Goal: Use online tool/utility: Utilize a website feature to perform a specific function

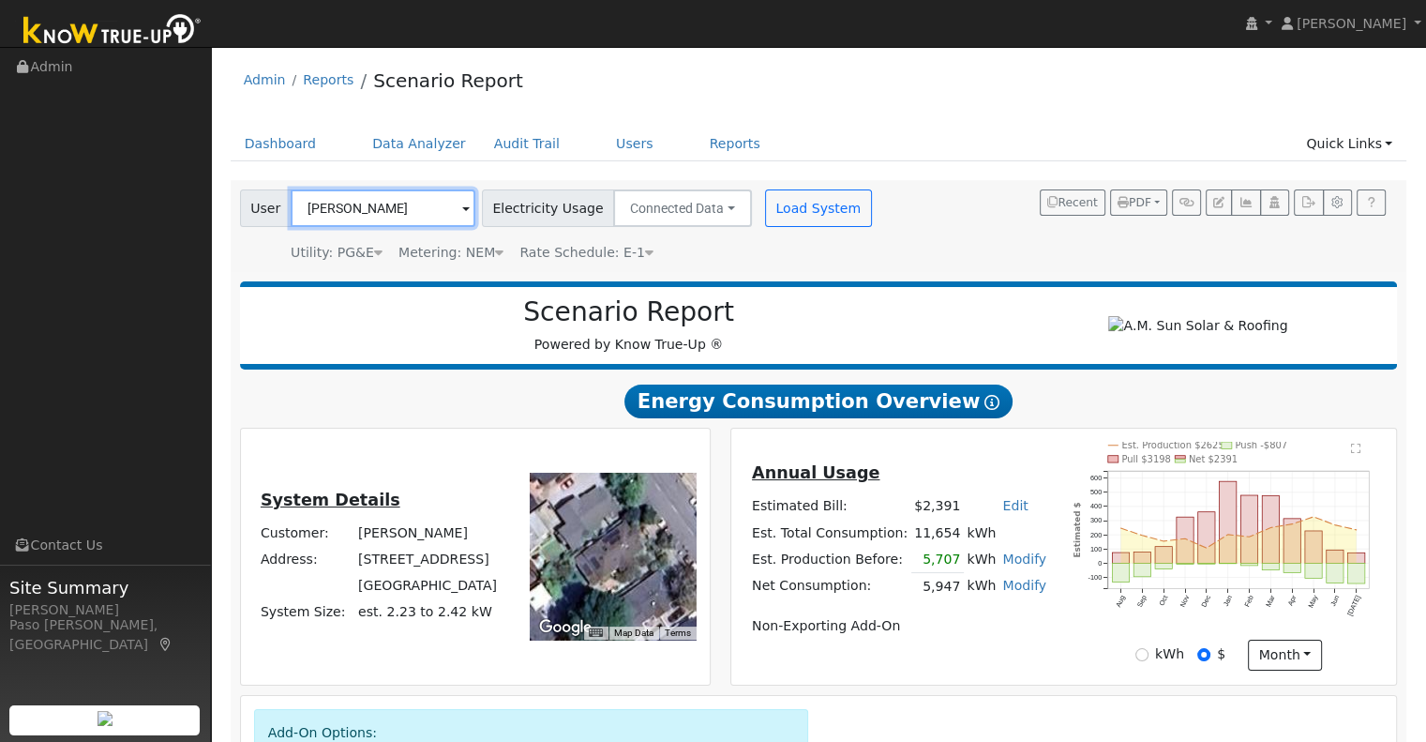
click at [407, 197] on input "[PERSON_NAME]" at bounding box center [383, 208] width 185 height 38
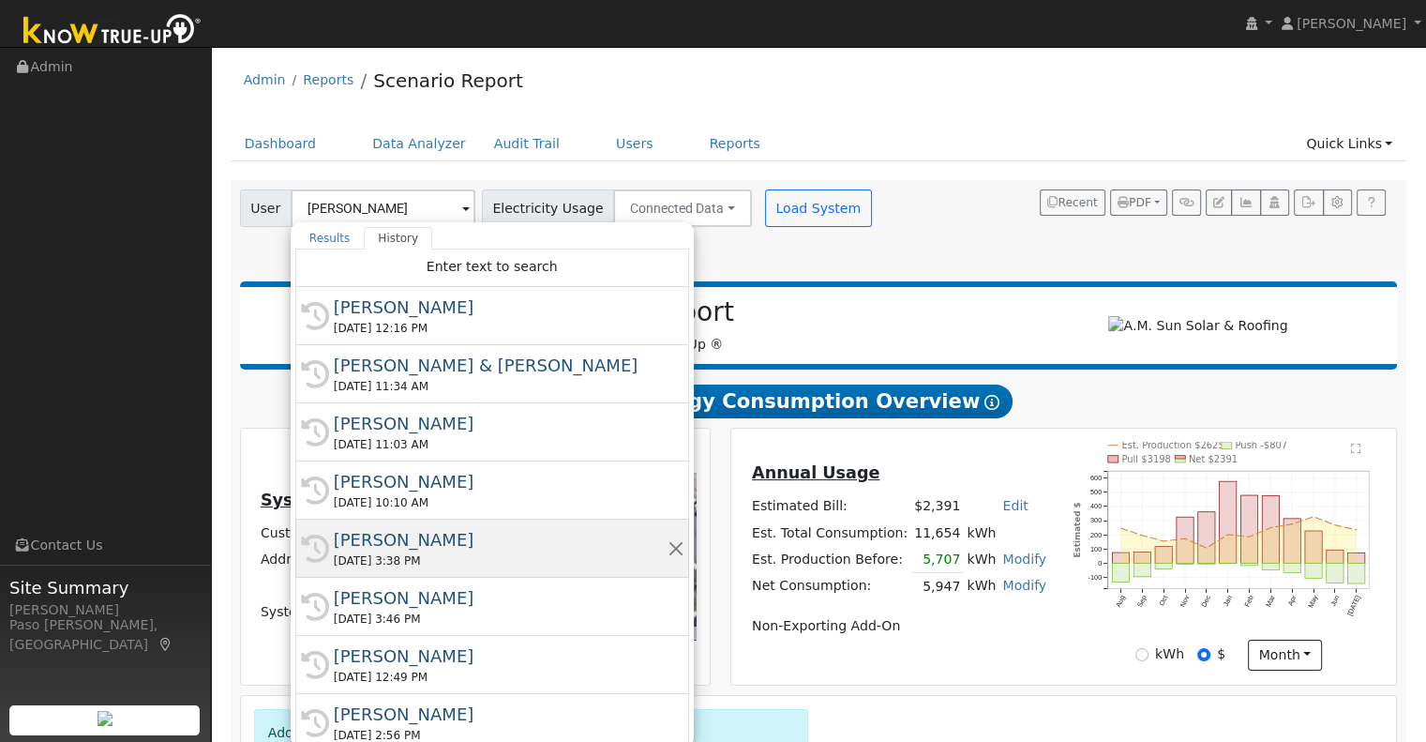
click at [409, 537] on div "[PERSON_NAME]" at bounding box center [501, 539] width 334 height 25
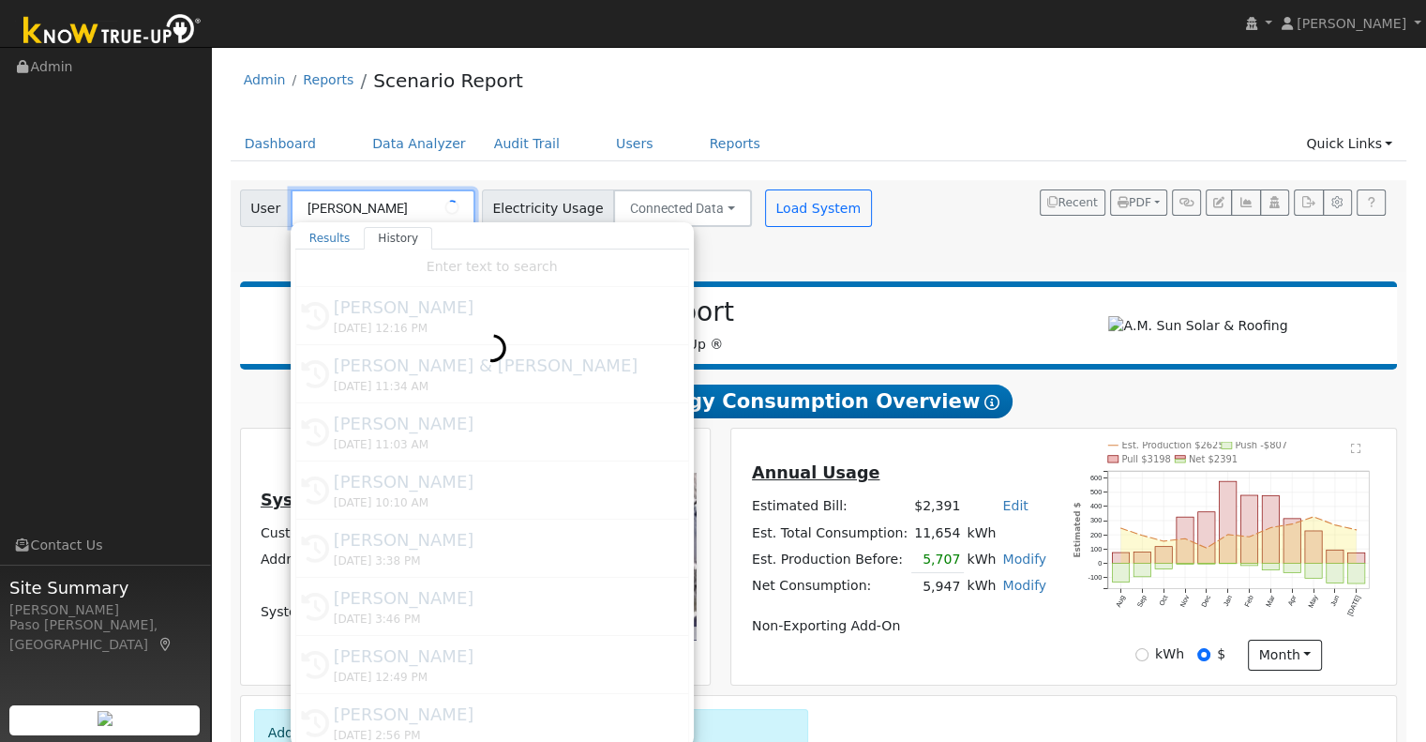
type input "[PERSON_NAME]"
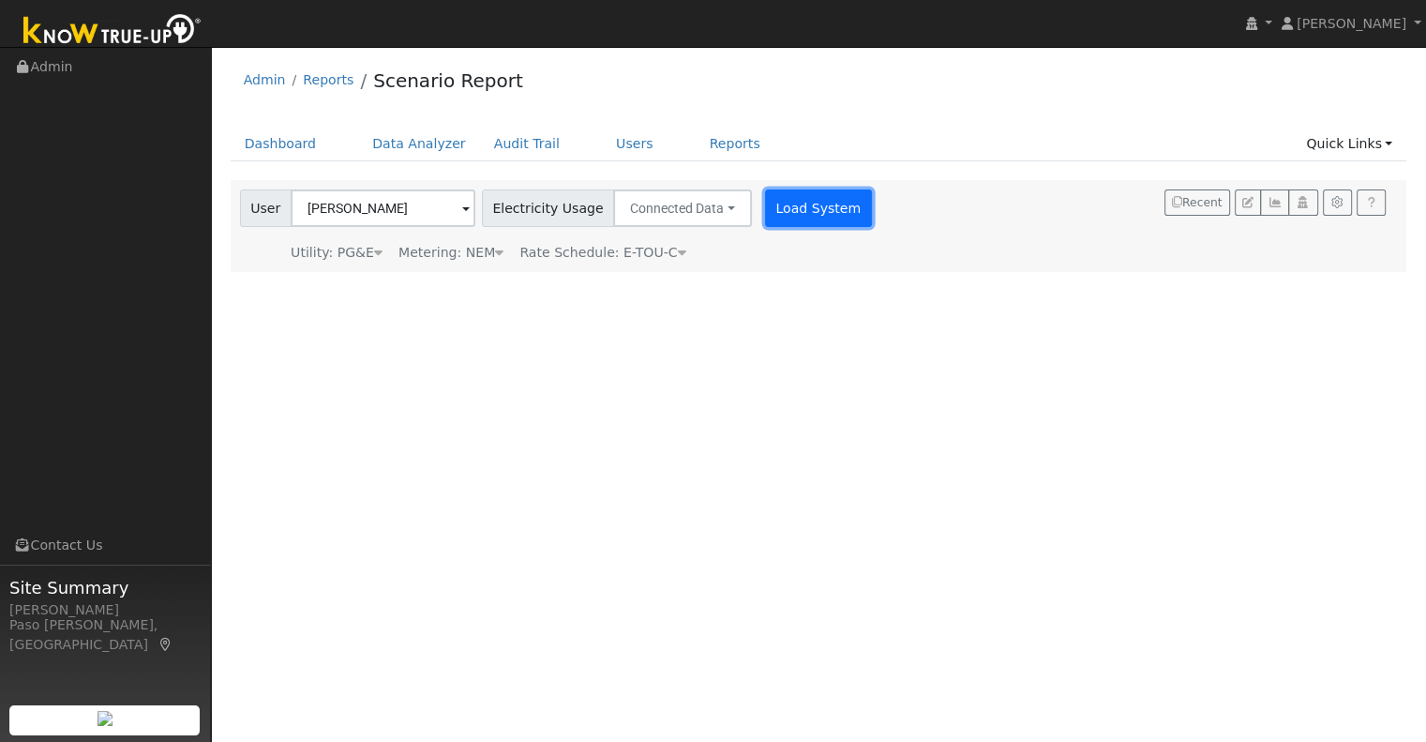
click at [803, 206] on button "Load System" at bounding box center [818, 208] width 107 height 38
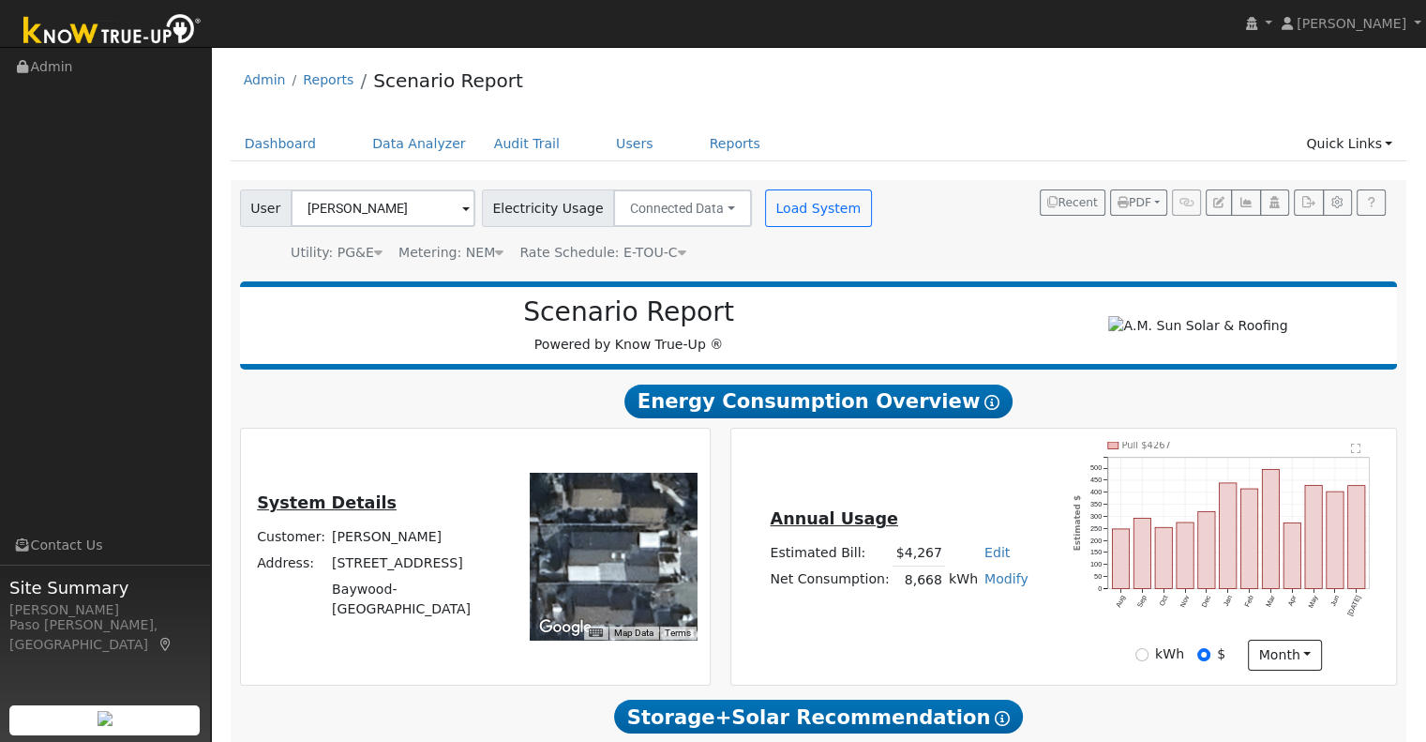
click at [998, 586] on link "Modify" at bounding box center [1006, 578] width 44 height 15
click at [984, 638] on div "Add Consumption Add Electric Vehicle" at bounding box center [936, 629] width 158 height 82
click at [997, 593] on td "Modify Add Consumption Add Electric Vehicle Add Consumption Current: 8668 kWh A…" at bounding box center [1006, 579] width 51 height 27
click at [994, 583] on link "Modify" at bounding box center [1006, 578] width 44 height 15
click at [964, 655] on link "Add Electric Vehicle" at bounding box center [936, 649] width 157 height 26
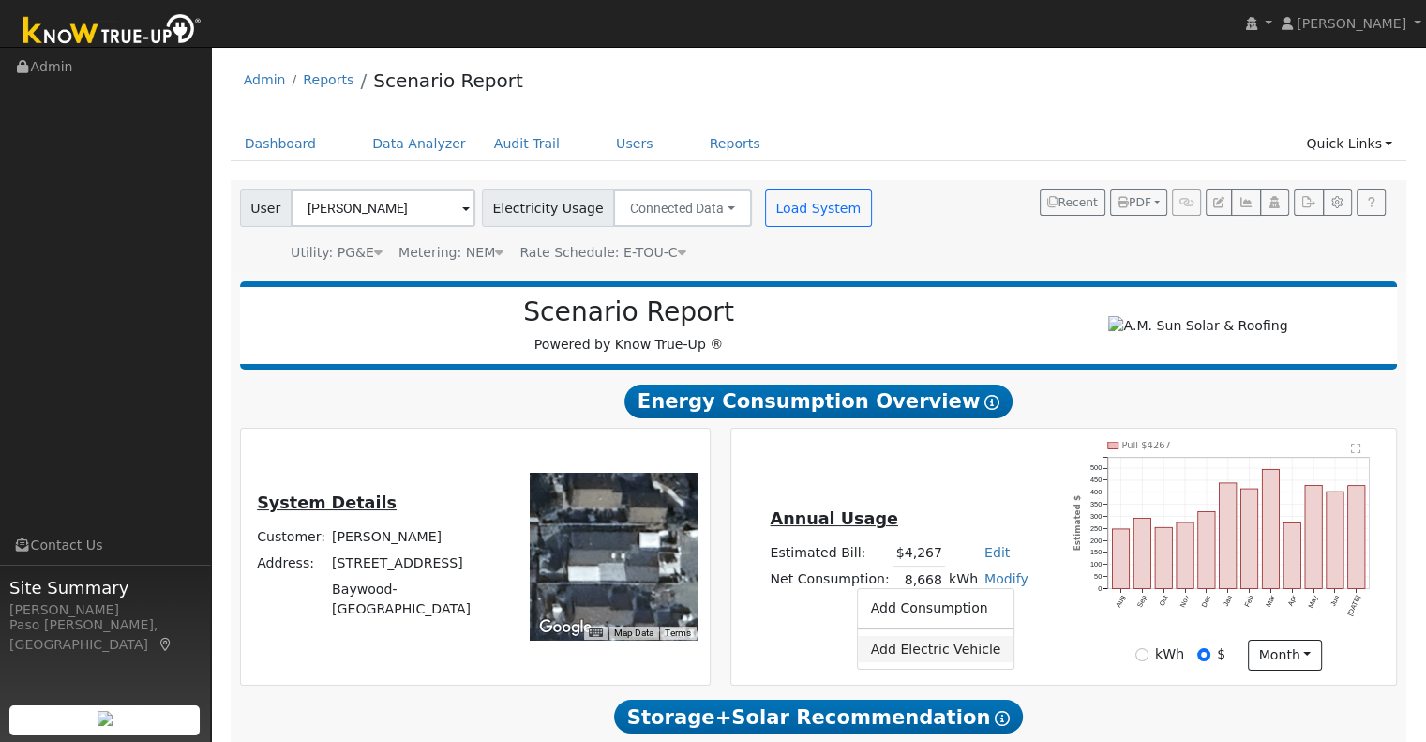
type input "200"
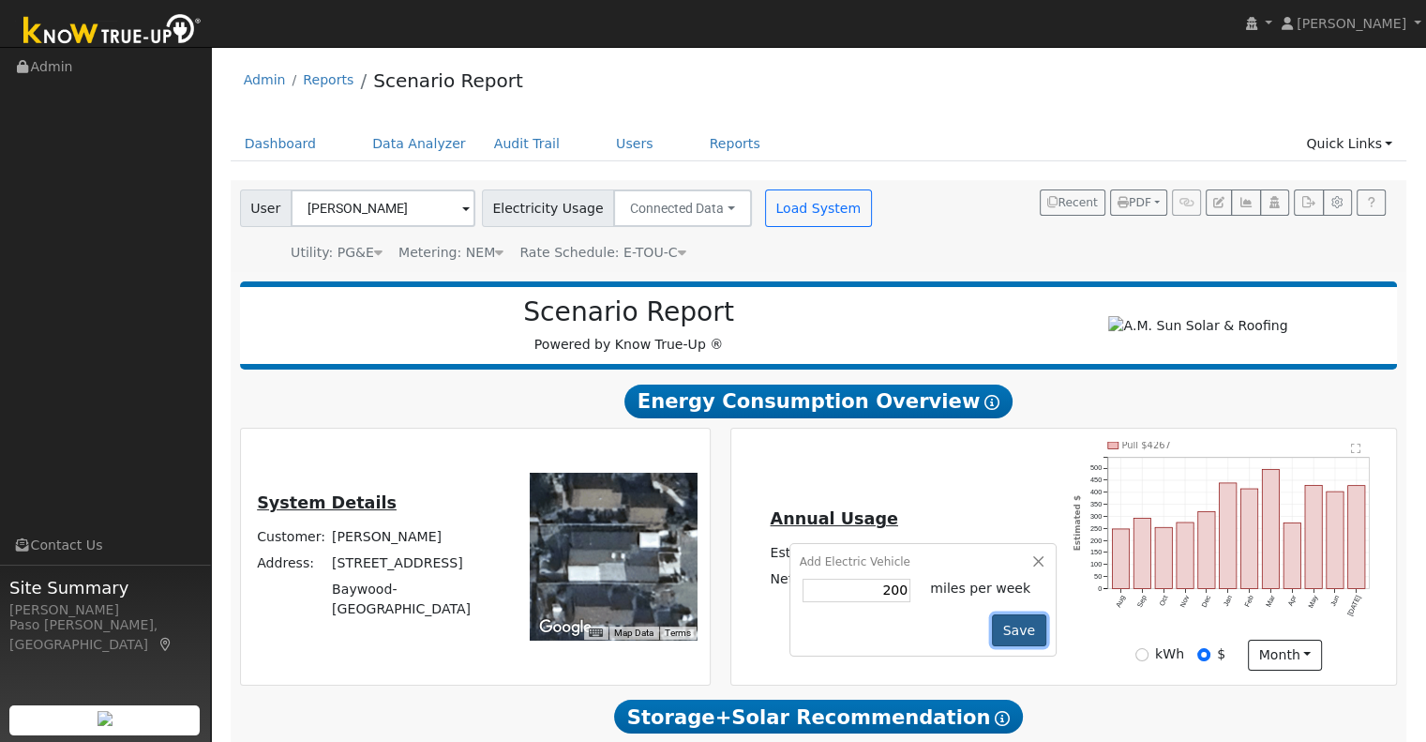
click at [994, 629] on button "Save" at bounding box center [1019, 630] width 54 height 32
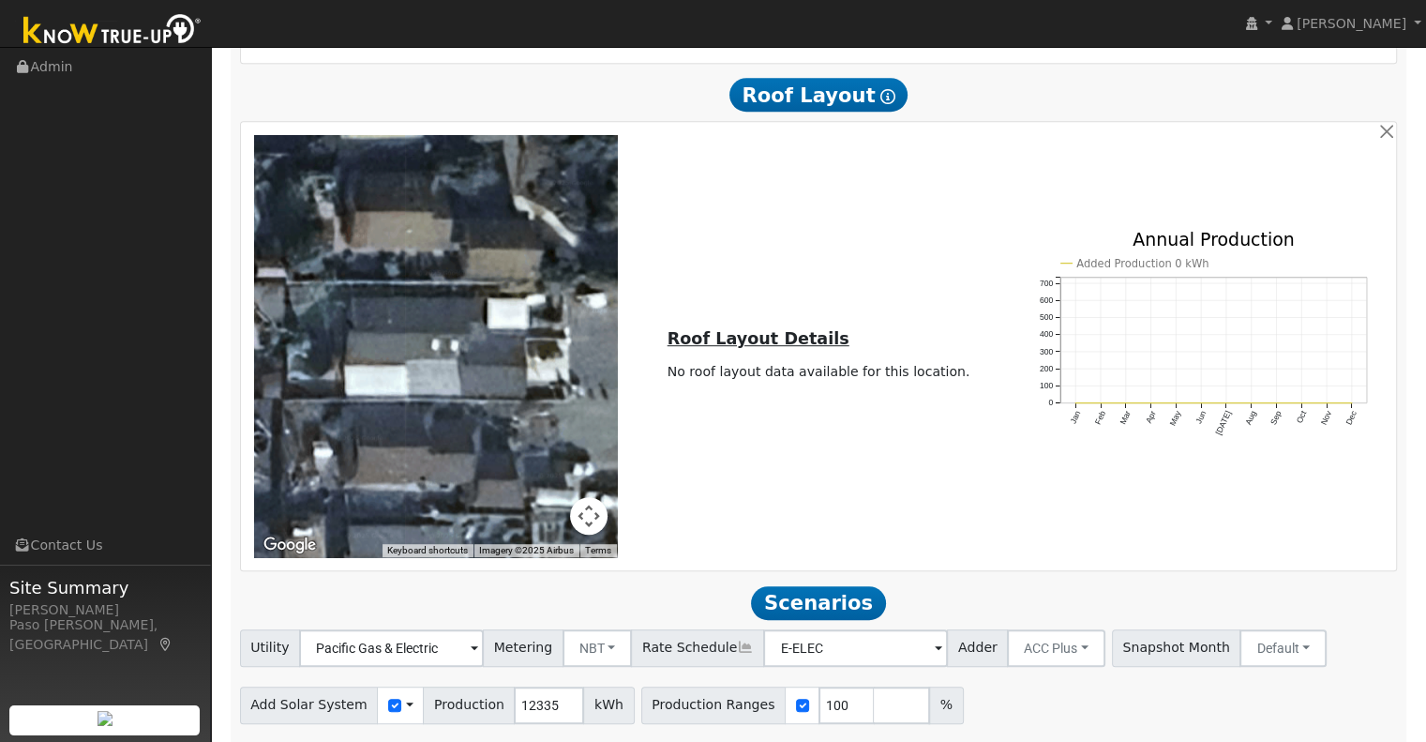
scroll to position [1052, 0]
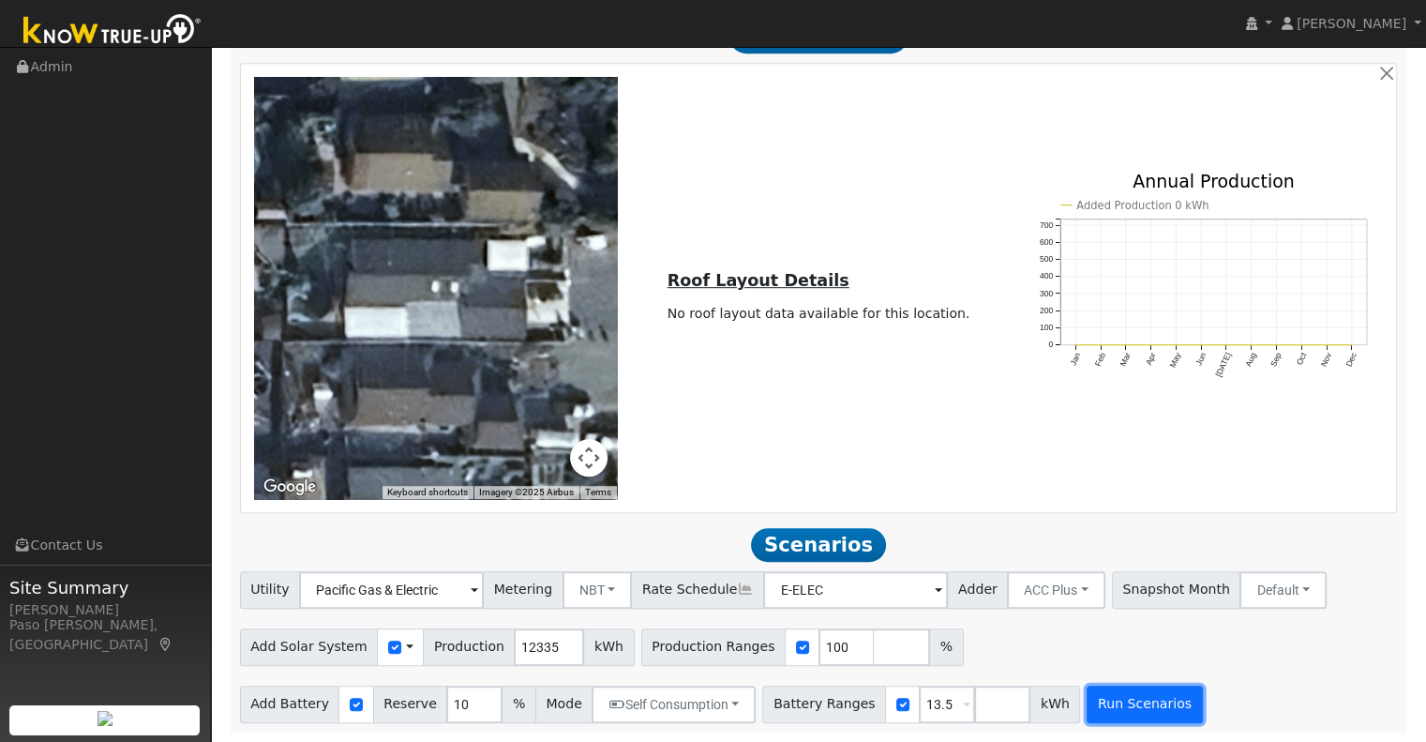
click at [1120, 715] on button "Run Scenarios" at bounding box center [1144, 704] width 115 height 38
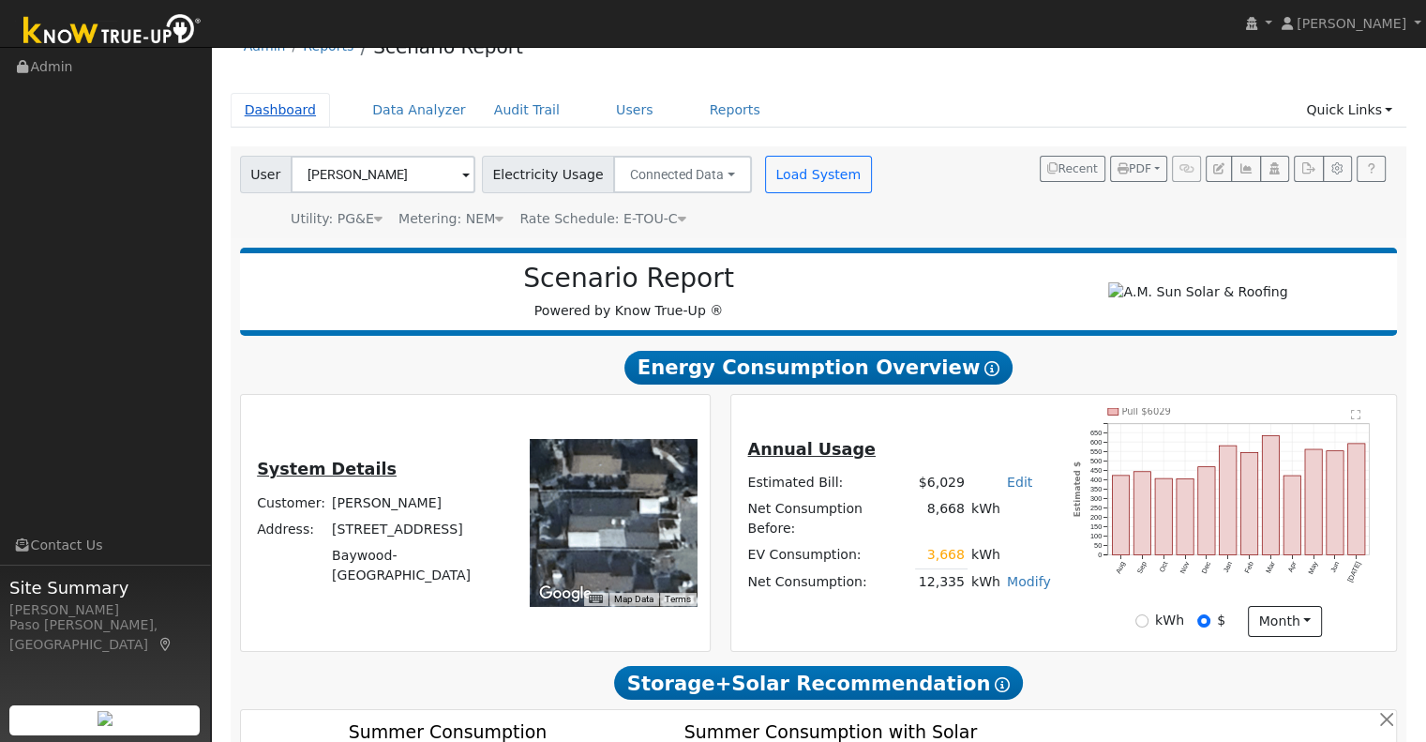
scroll to position [94, 0]
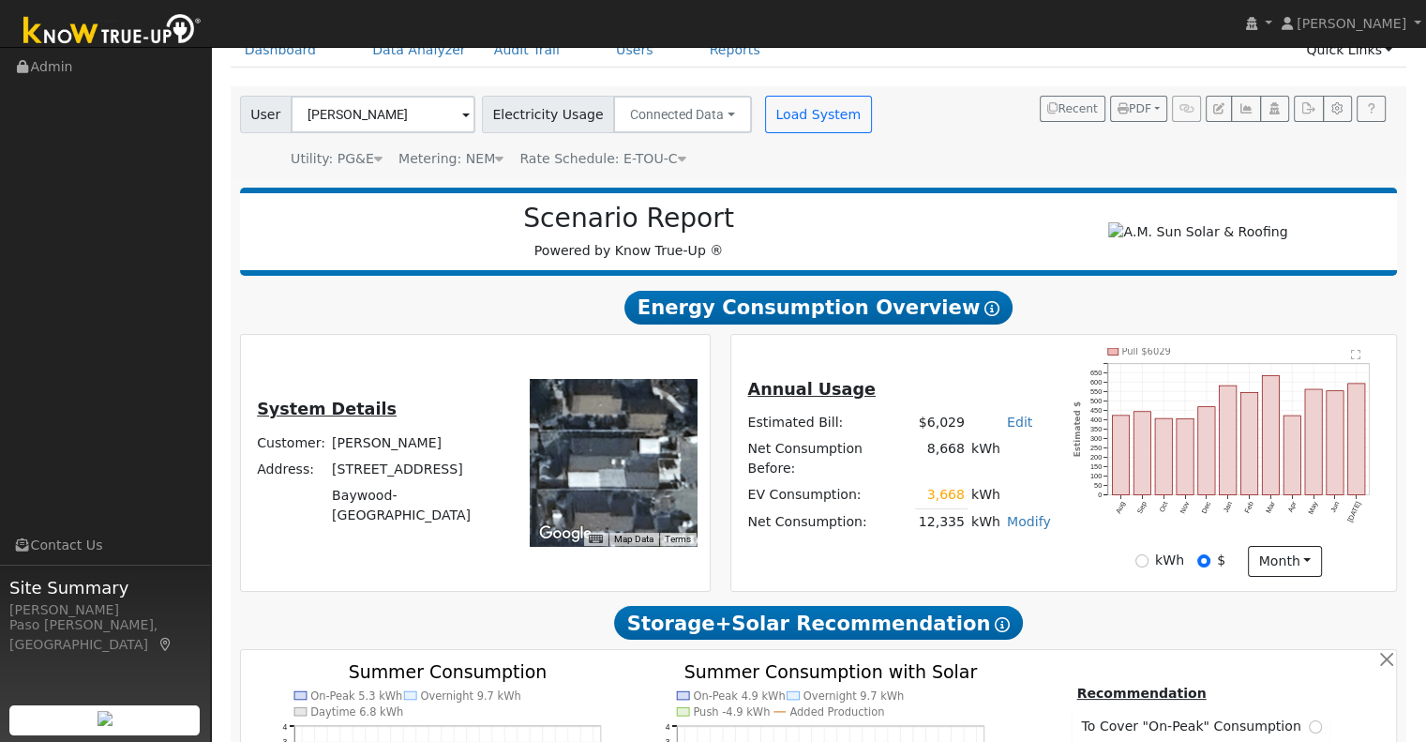
type input "$28,782"
type input "$16,200"
type input "$13,495"
type input "8.2"
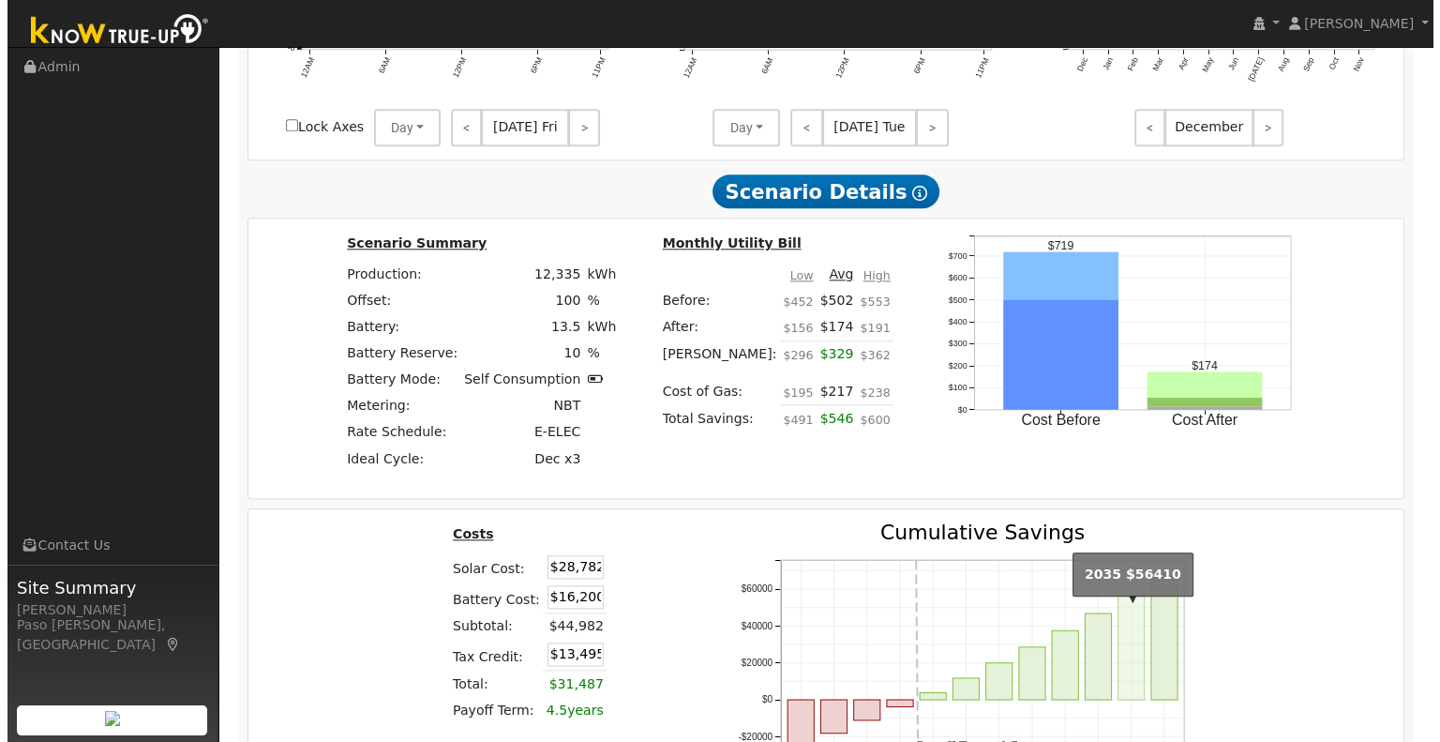
scroll to position [2313, 0]
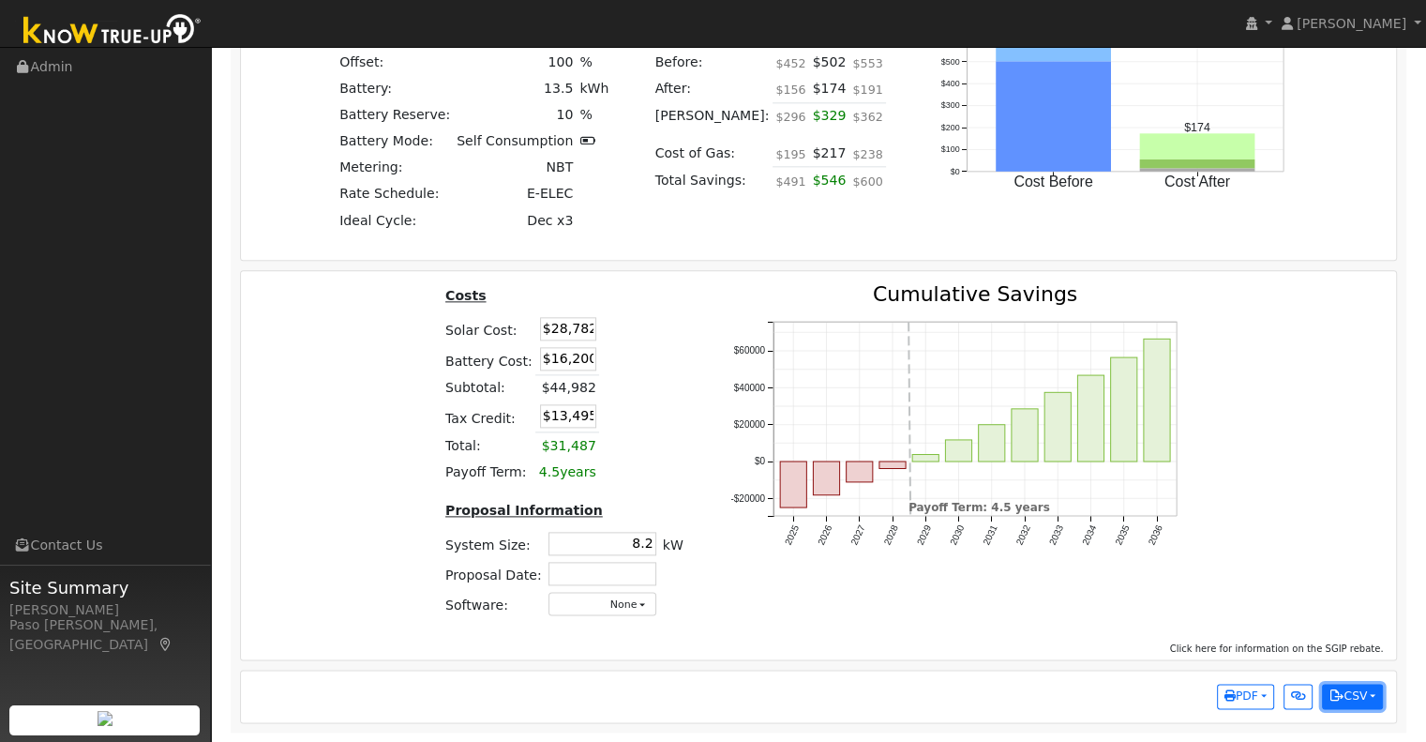
click at [1367, 697] on button "CSV" at bounding box center [1352, 696] width 61 height 26
click at [1282, 637] on link "Scenario Interval Data (Before)" at bounding box center [1266, 635] width 232 height 26
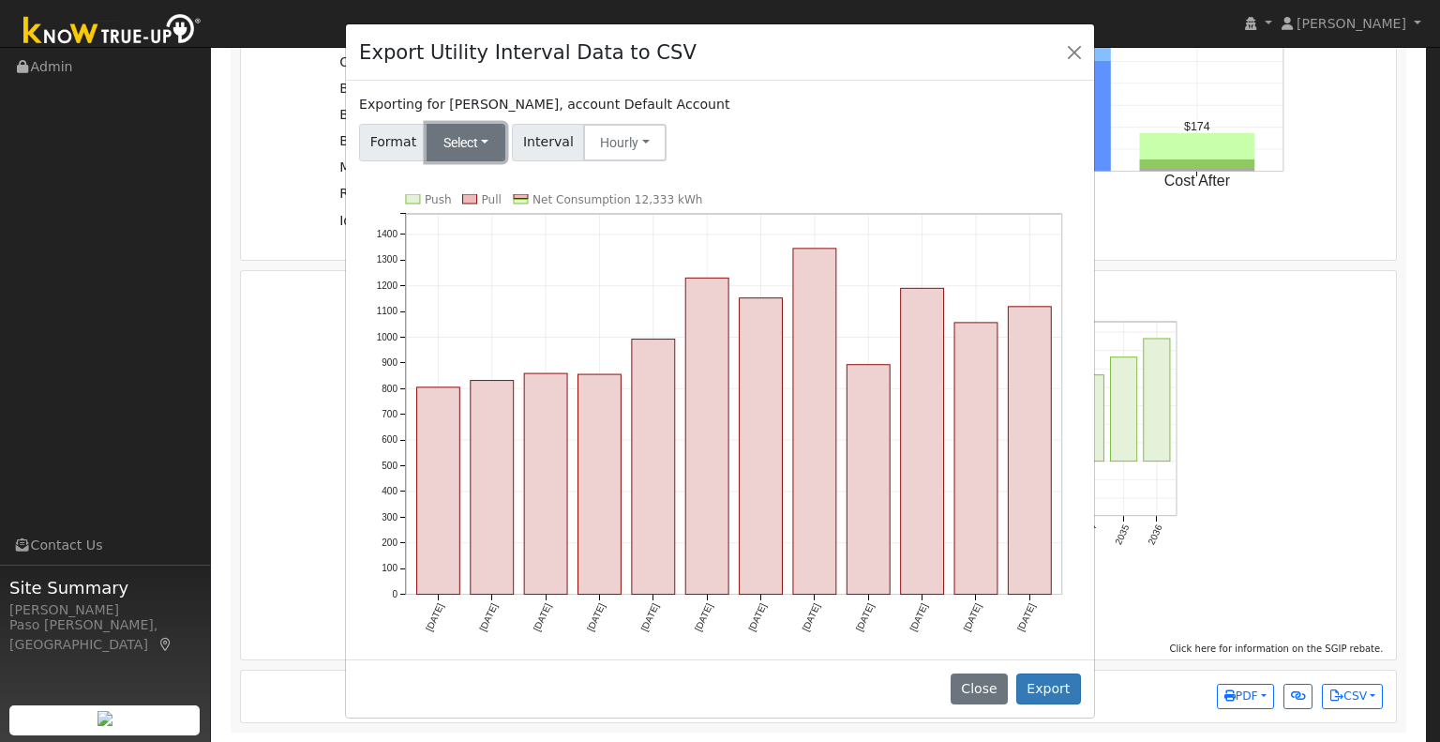
click at [475, 151] on button "Select" at bounding box center [467, 143] width 80 height 38
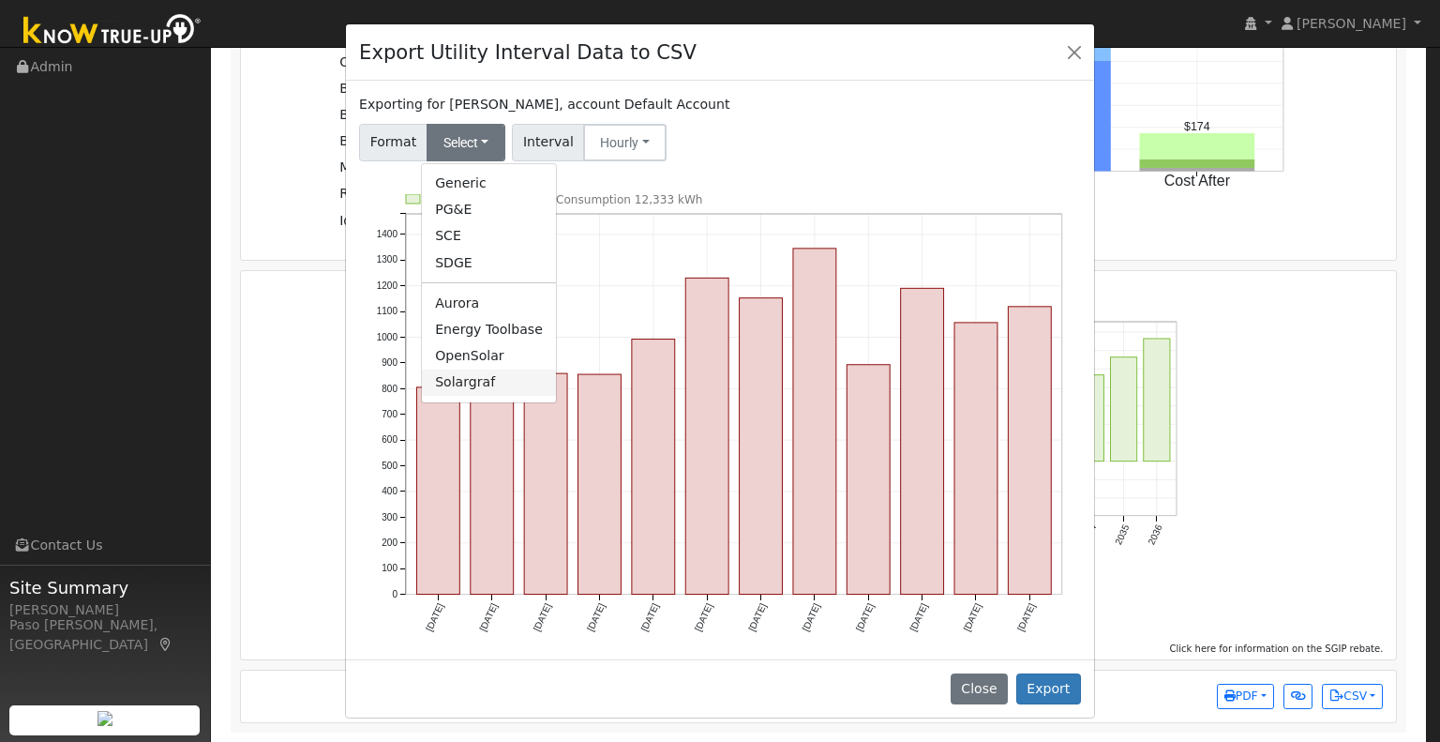
click at [454, 379] on link "Solargraf" at bounding box center [489, 382] width 134 height 26
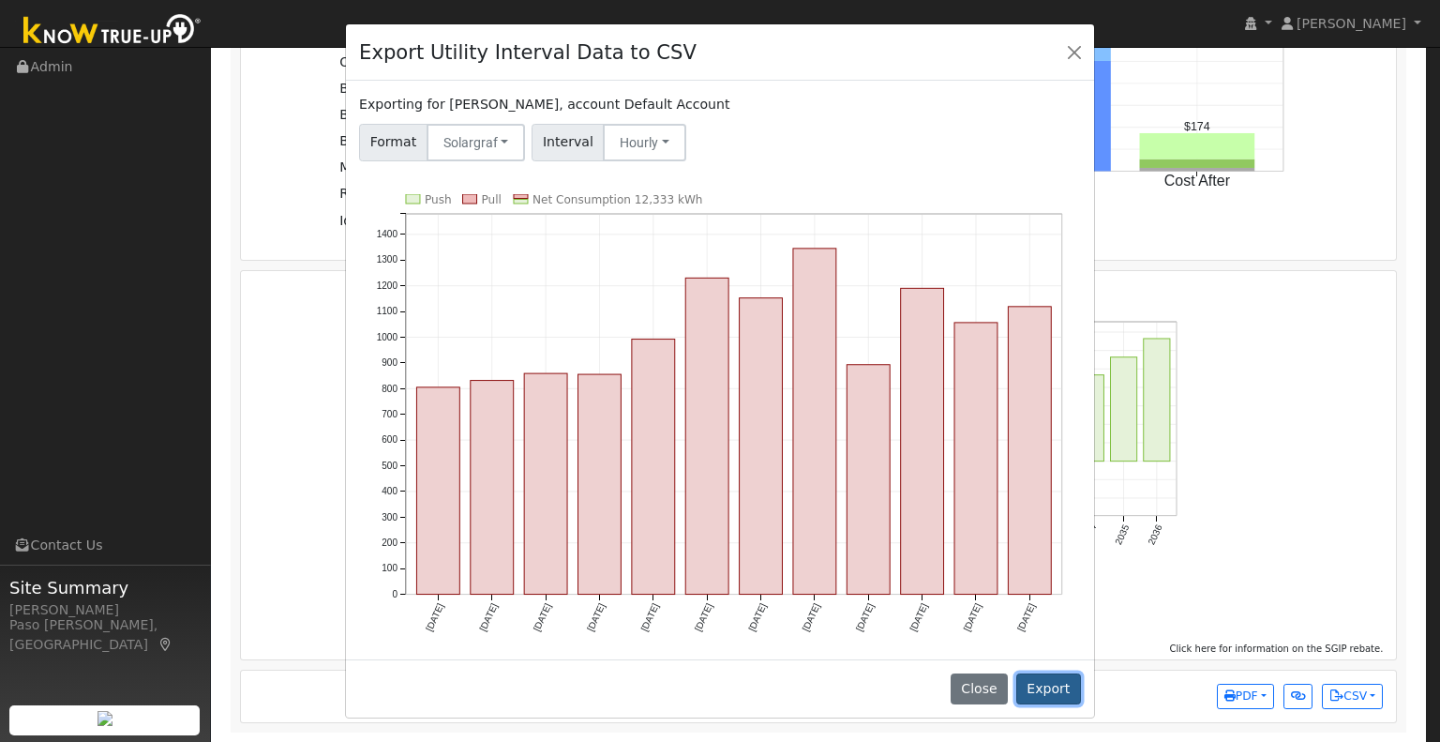
click at [1061, 675] on button "Export" at bounding box center [1048, 689] width 65 height 32
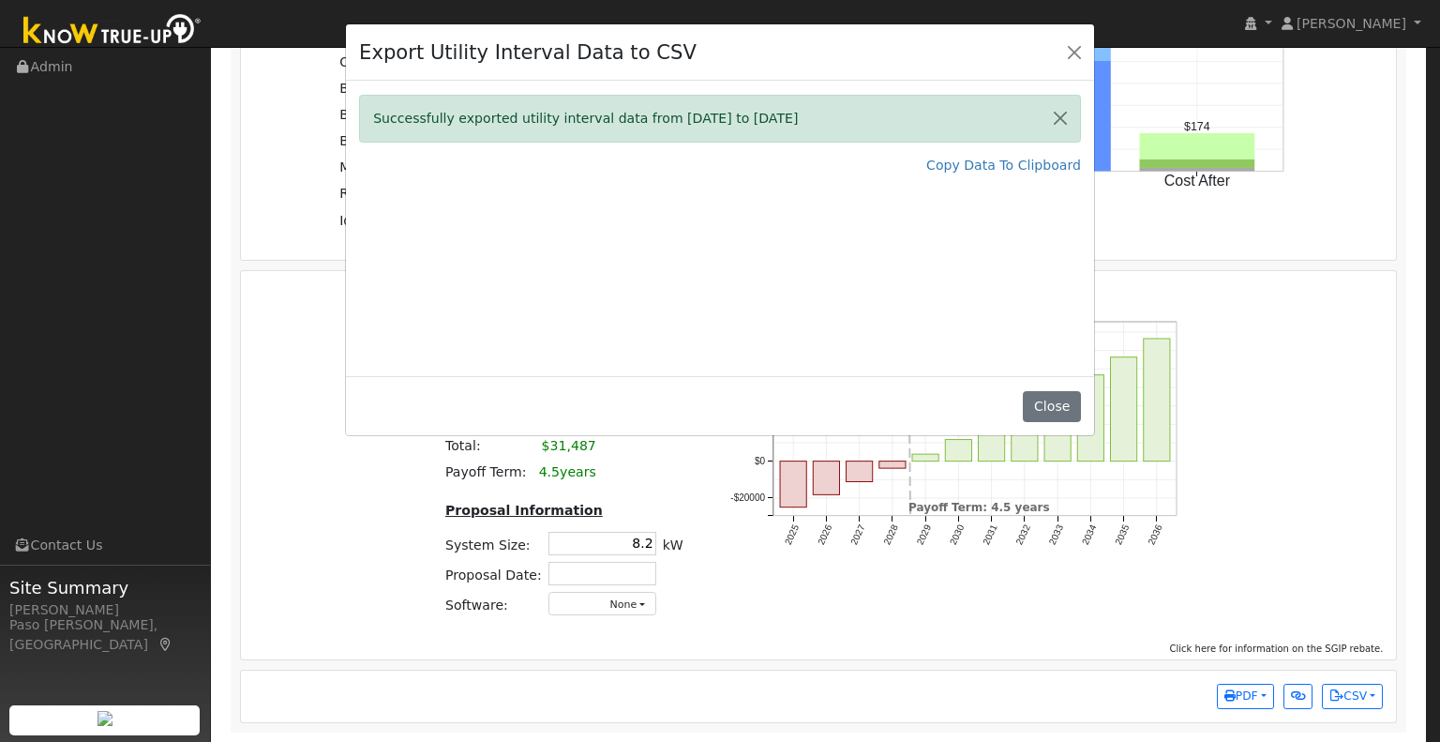
click at [1058, 123] on button "Close" at bounding box center [1060, 119] width 39 height 46
